Goal: Navigation & Orientation: Find specific page/section

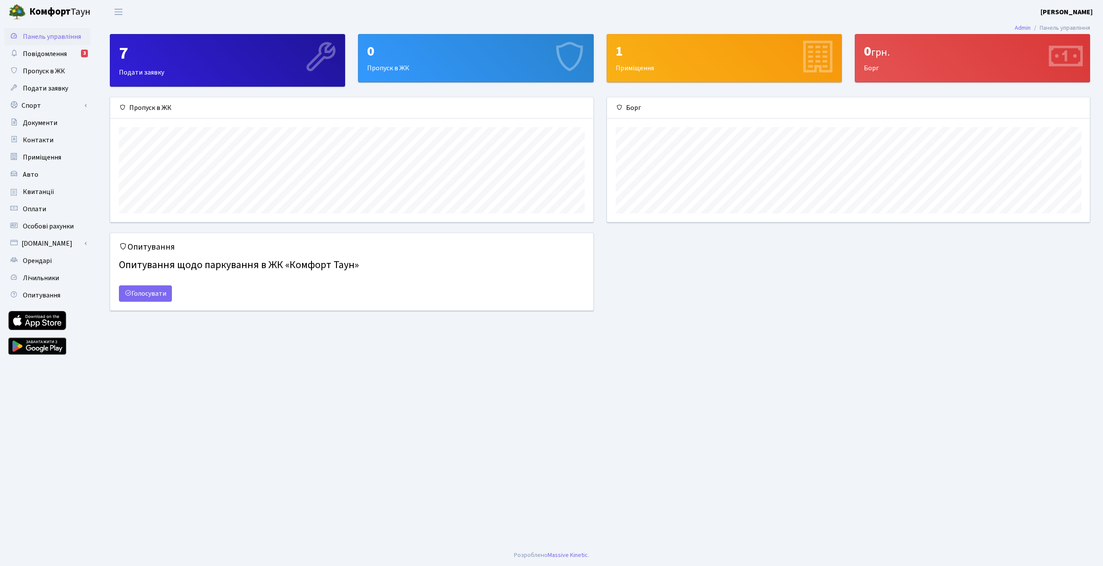
scroll to position [125, 482]
click at [52, 57] on span "Повідомлення" at bounding box center [45, 53] width 44 height 9
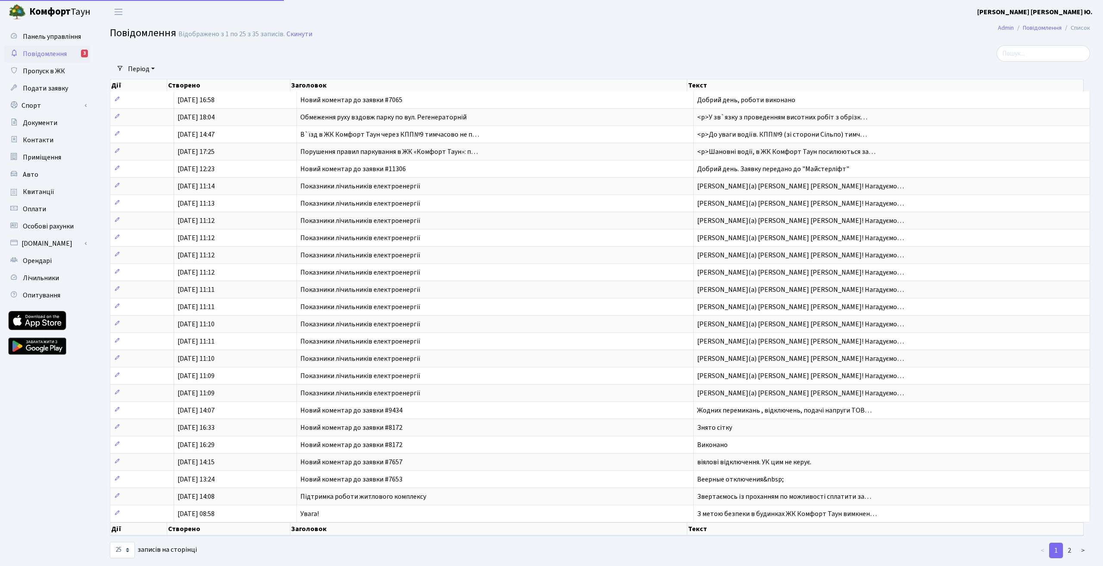
select select "25"
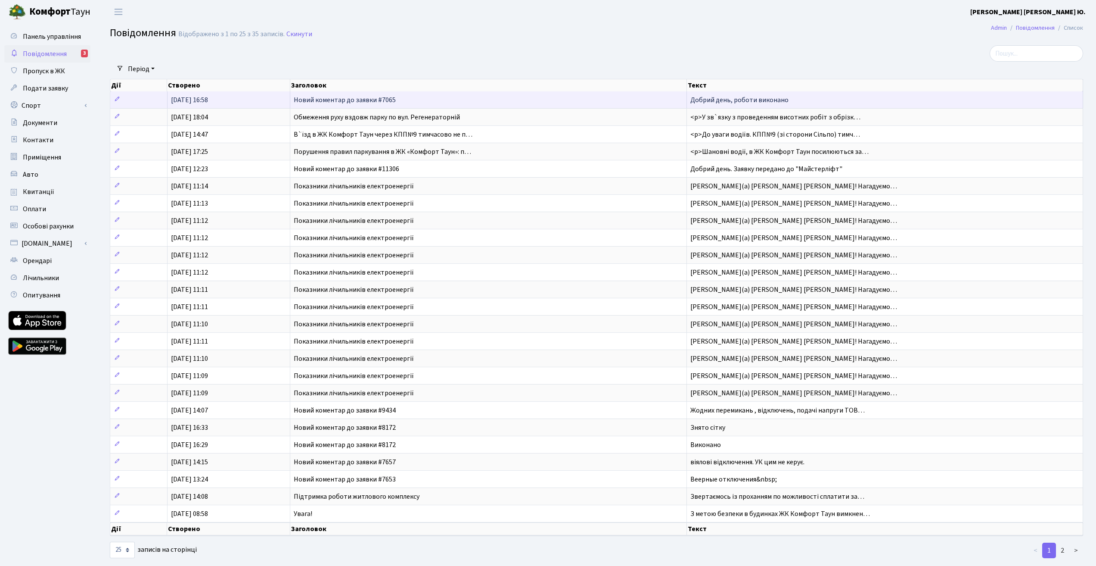
click at [738, 99] on span "Добрий день, роботи виконано" at bounding box center [740, 99] width 98 height 9
click at [469, 96] on td "Новий коментар до заявки #7065" at bounding box center [488, 99] width 397 height 17
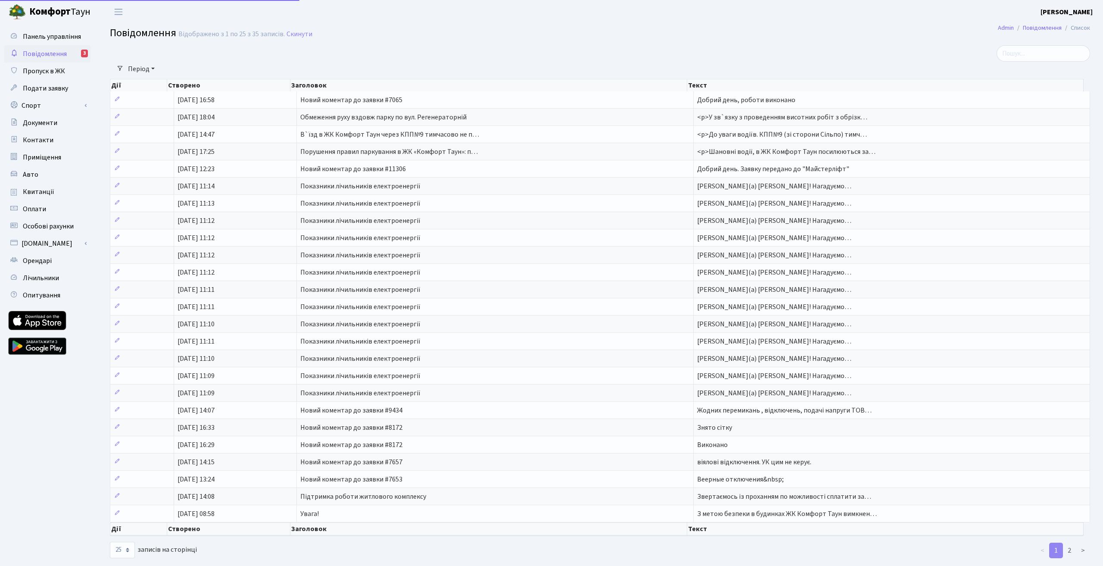
select select "25"
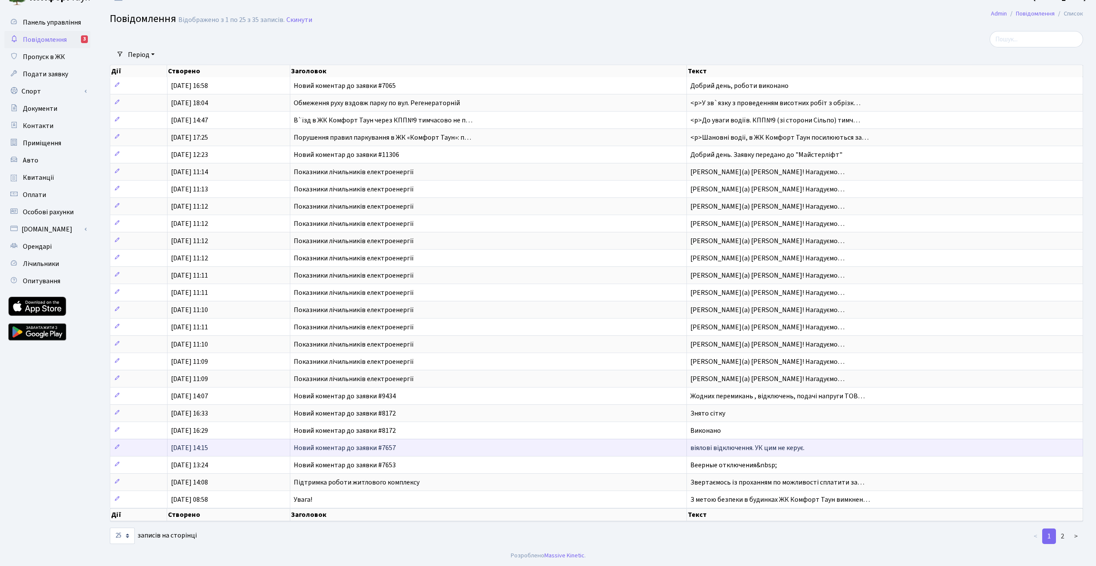
scroll to position [15, 0]
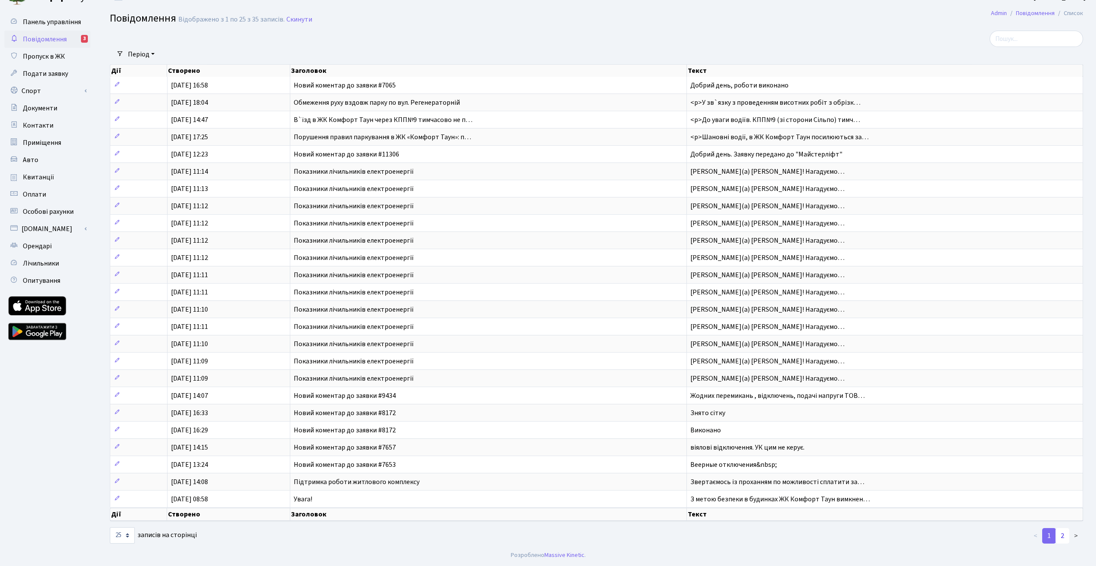
click at [1061, 535] on link "2" at bounding box center [1063, 536] width 14 height 16
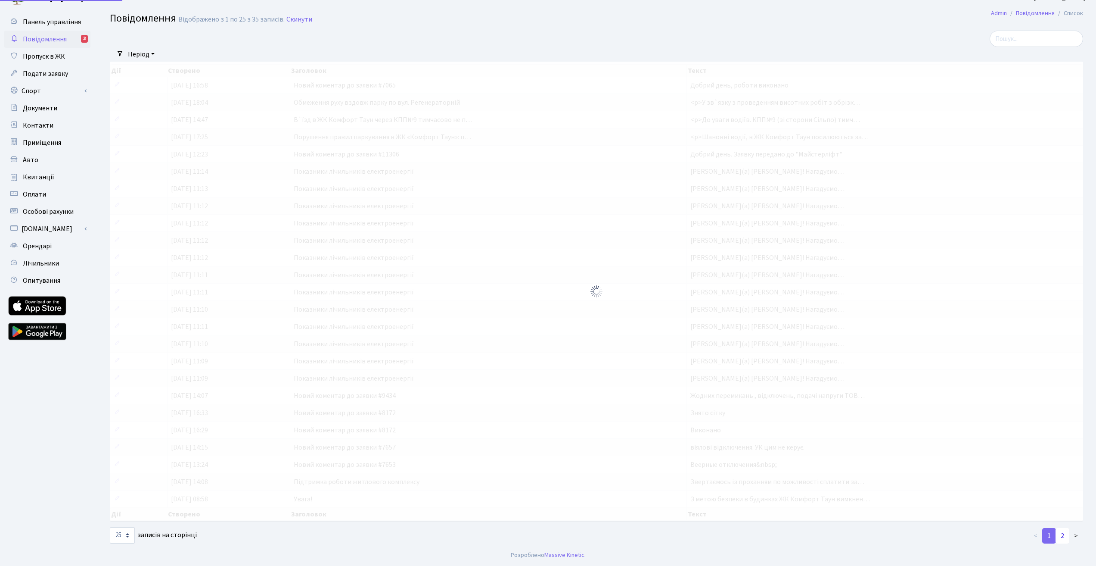
scroll to position [0, 0]
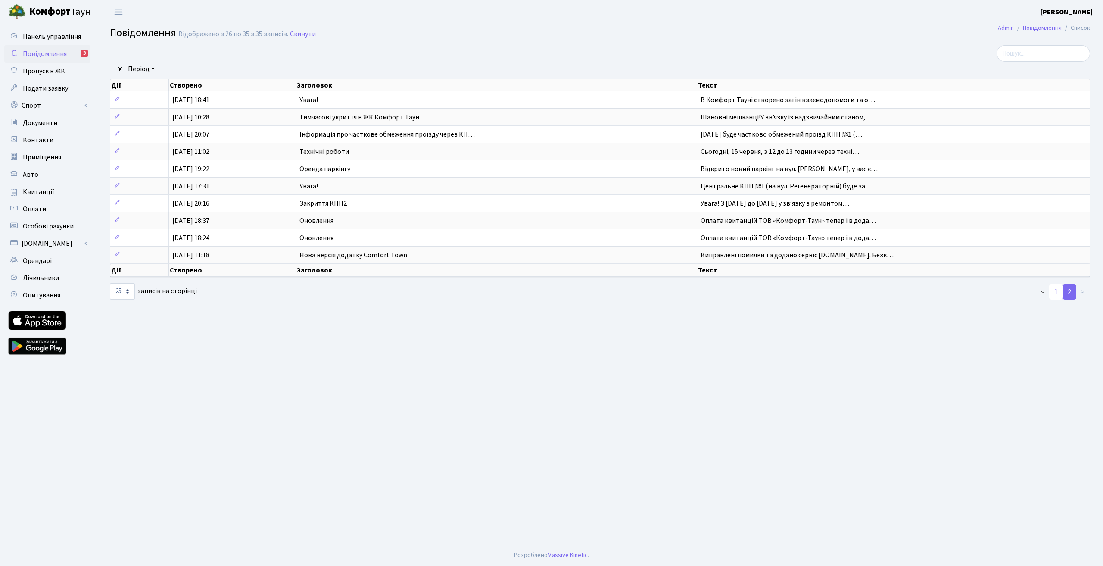
click at [1055, 291] on link "1" at bounding box center [1056, 292] width 14 height 16
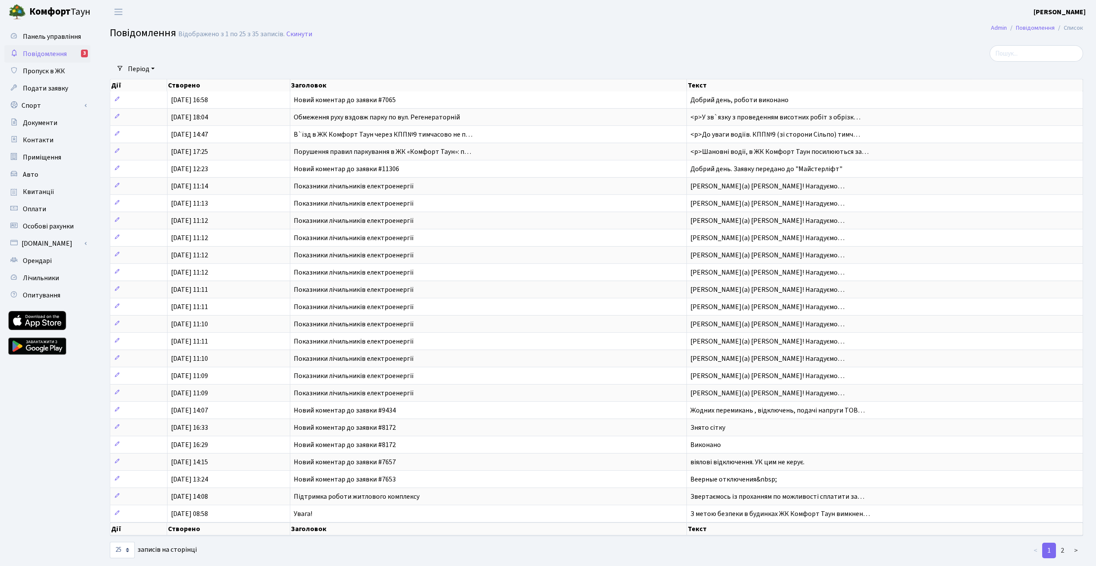
drag, startPoint x: 492, startPoint y: 93, endPoint x: 558, endPoint y: 60, distance: 74.4
click at [558, 60] on div at bounding box center [432, 53] width 658 height 16
click at [50, 90] on span "Подати заявку" at bounding box center [45, 88] width 45 height 9
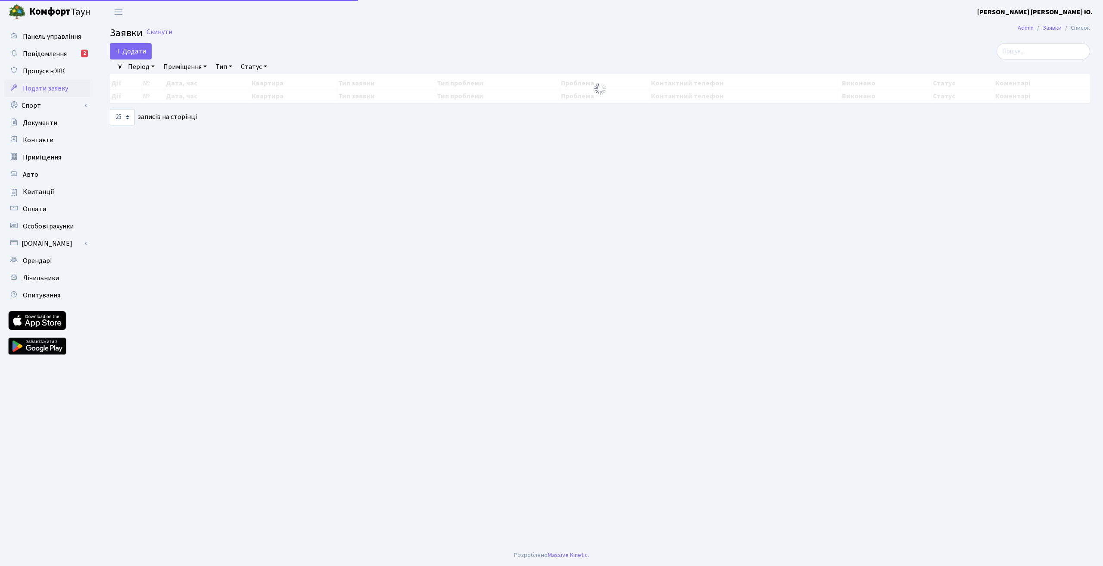
select select "25"
